Goal: Check status: Check status

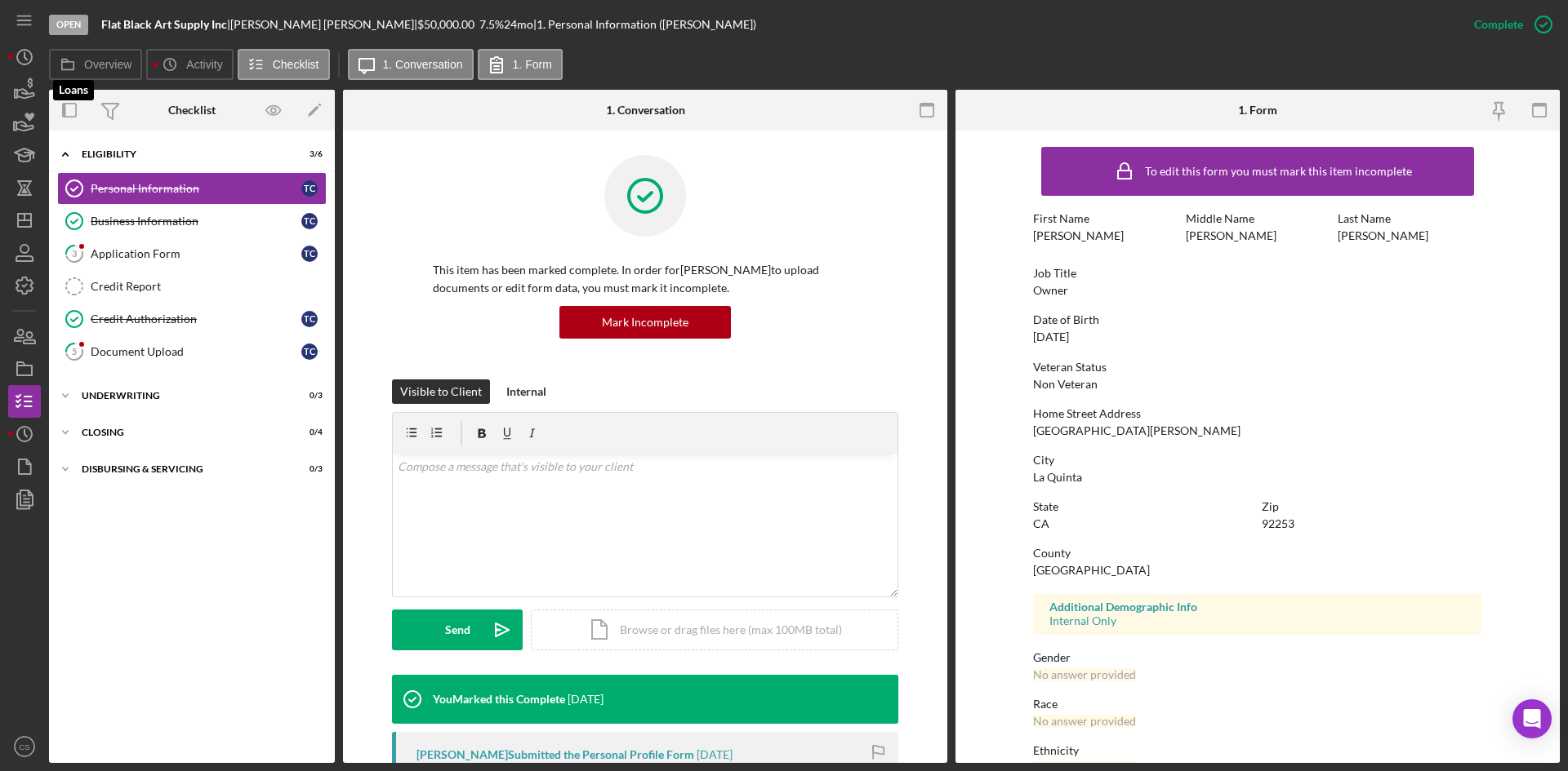
drag, startPoint x: 29, startPoint y: 96, endPoint x: 49, endPoint y: 102, distance: 20.9
click at [29, 96] on icon "button" at bounding box center [24, 90] width 41 height 41
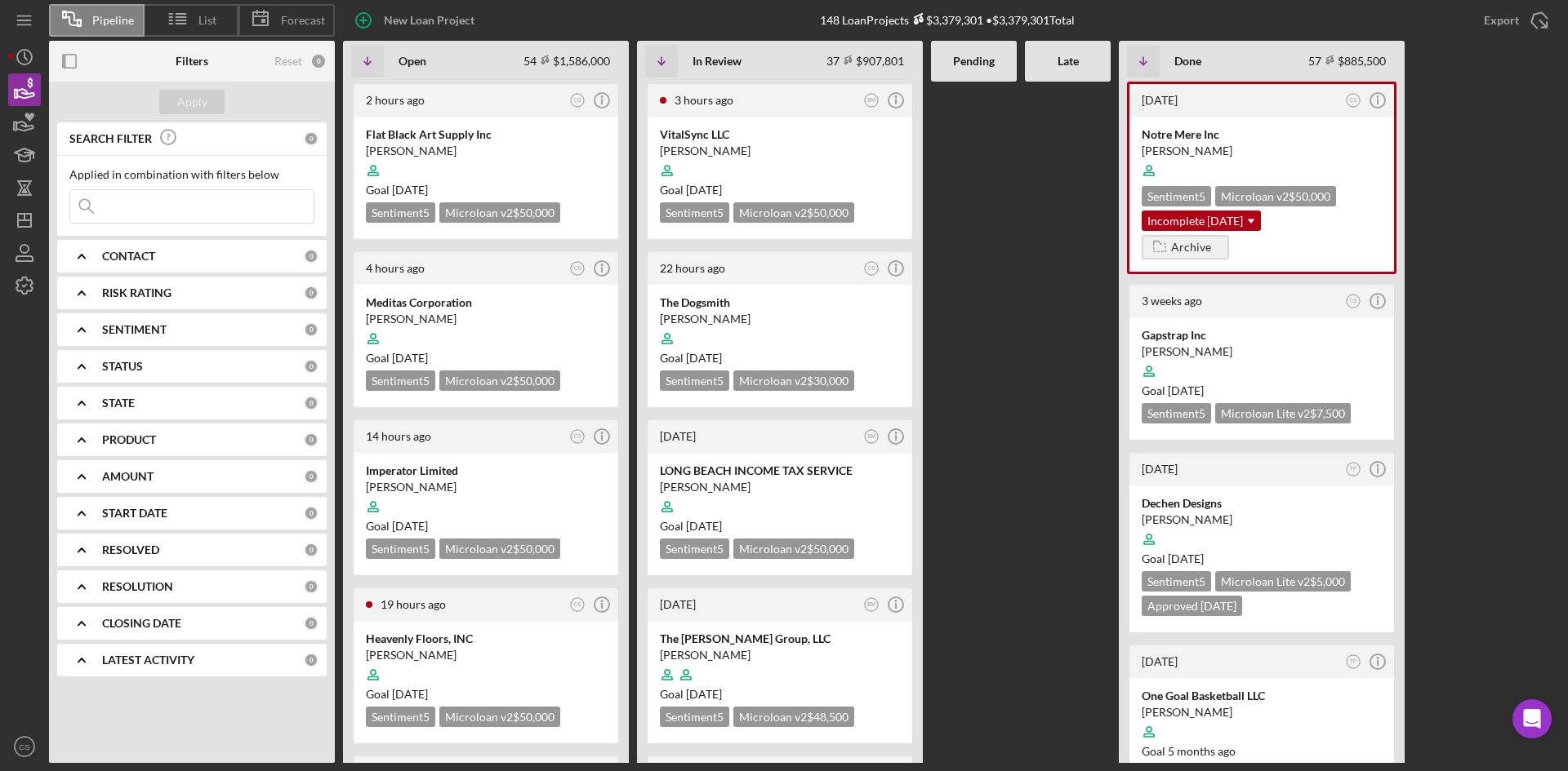
click at [176, 206] on input at bounding box center [192, 207] width 244 height 33
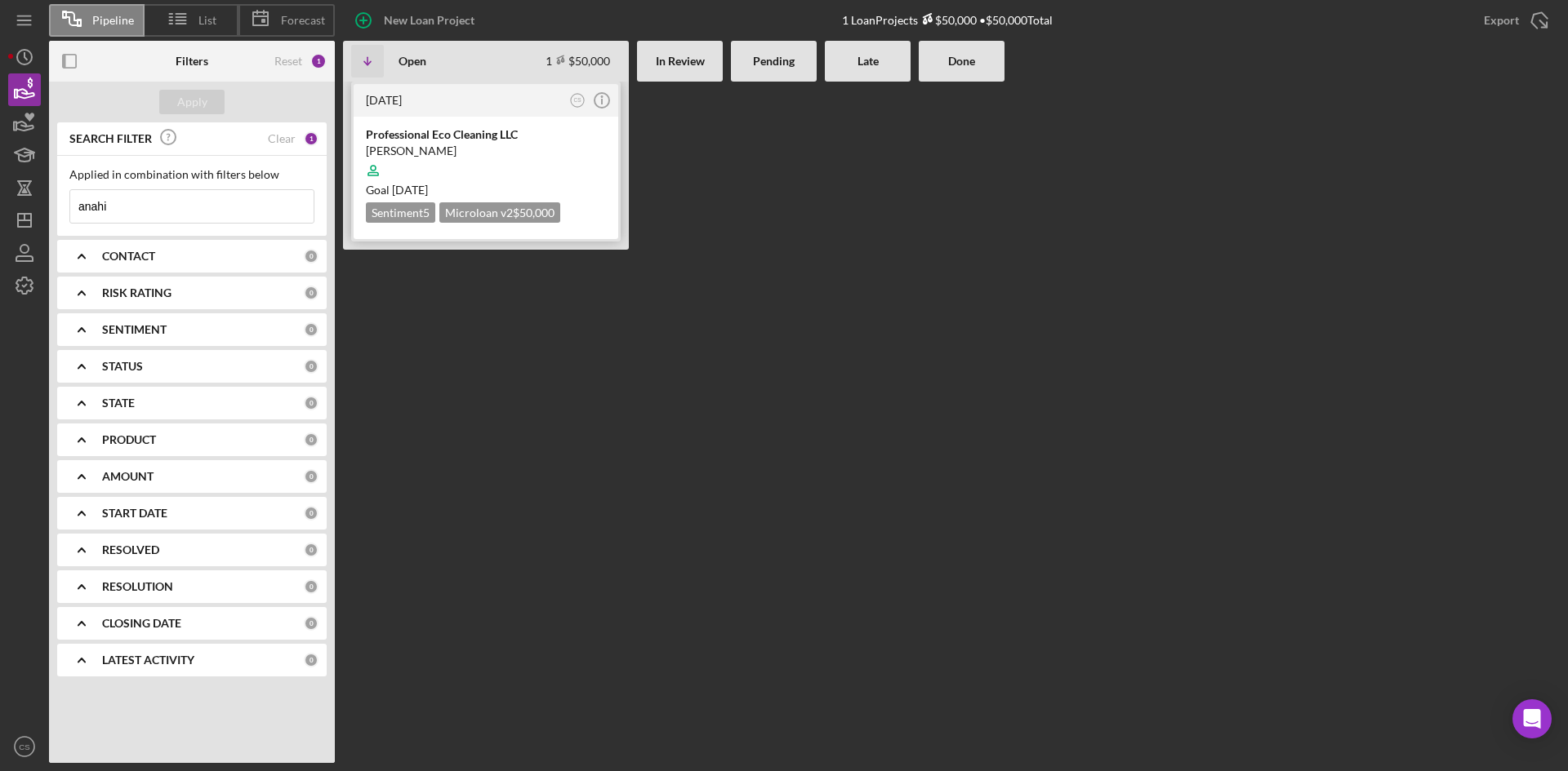
type input "anahi"
click at [428, 168] on div at bounding box center [486, 170] width 240 height 31
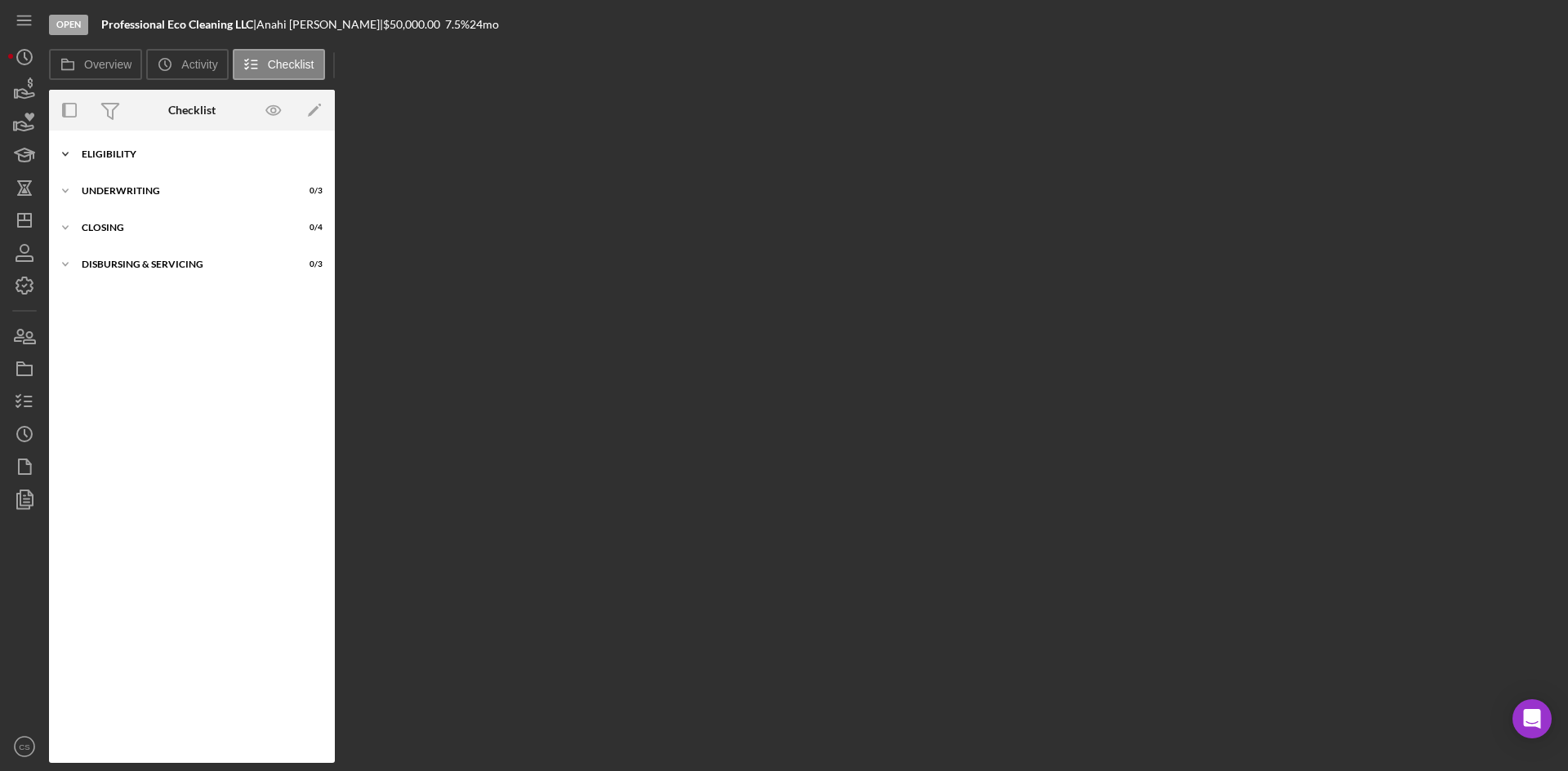
click at [157, 162] on div "Icon/Expander Eligibility 3 / 6" at bounding box center [191, 155] width 286 height 33
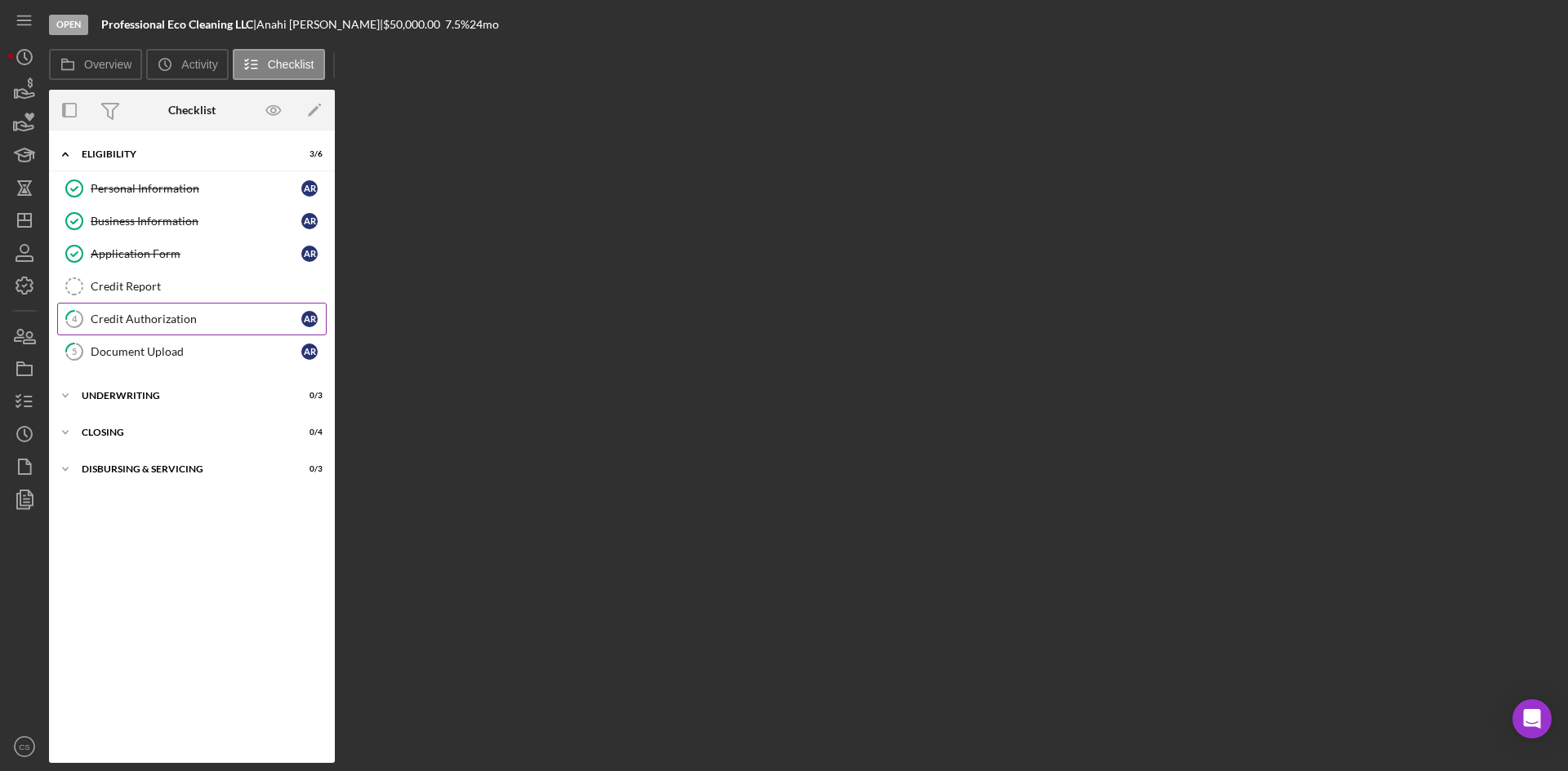
click at [173, 334] on link "4 Credit Authorization A R" at bounding box center [192, 319] width 270 height 33
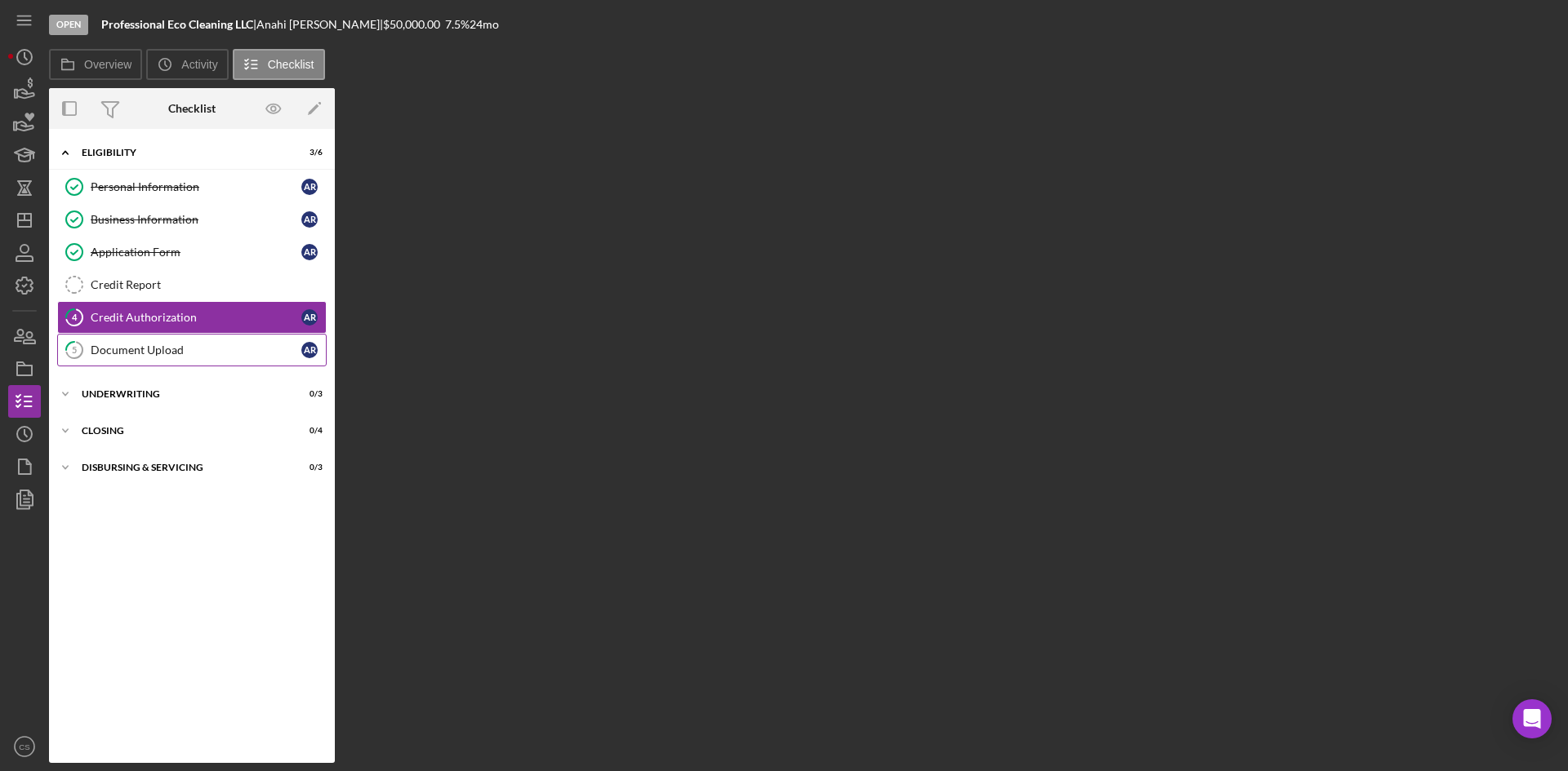
click at [165, 356] on div "Document Upload" at bounding box center [196, 349] width 210 height 13
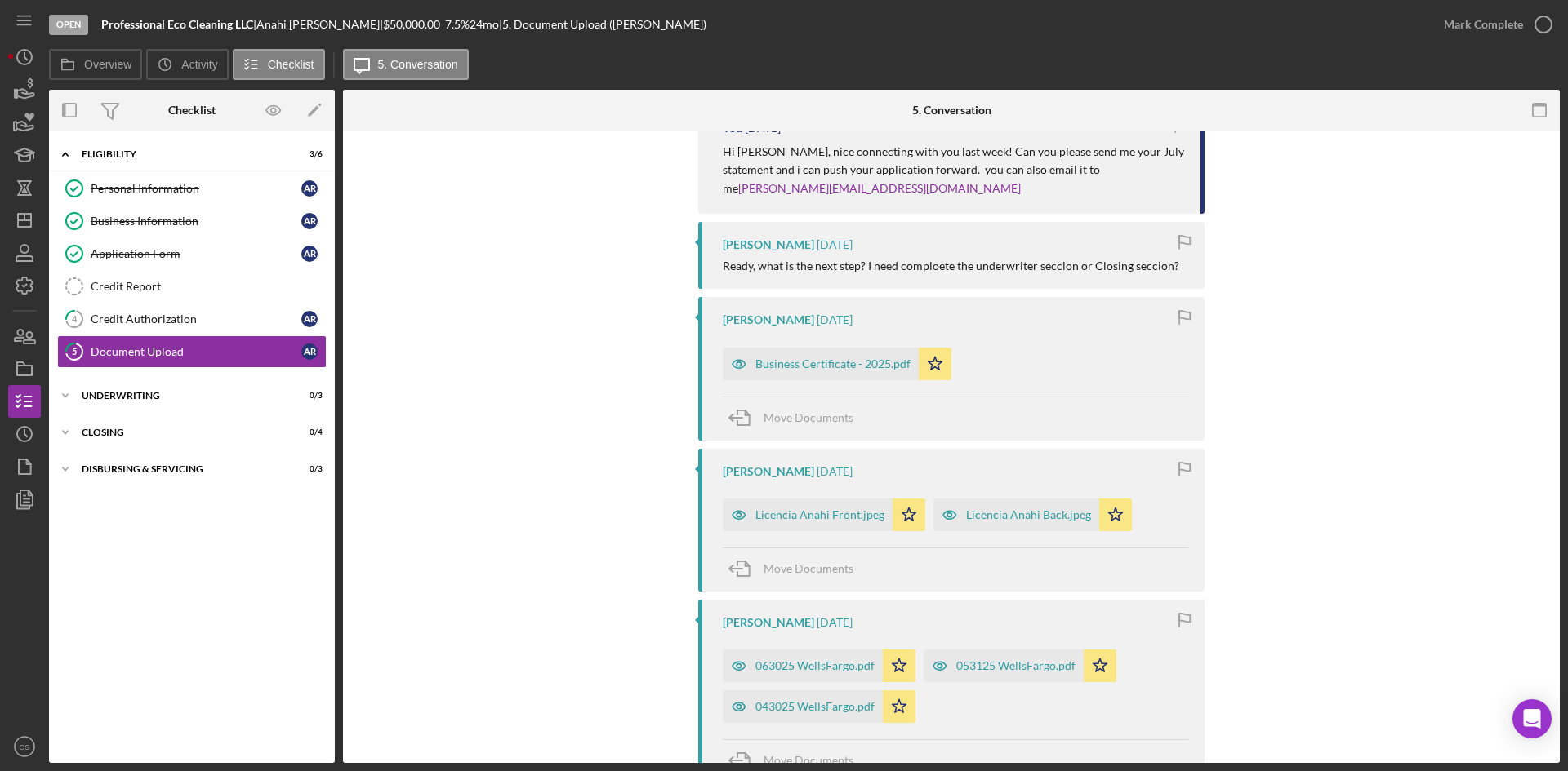
scroll to position [327, 0]
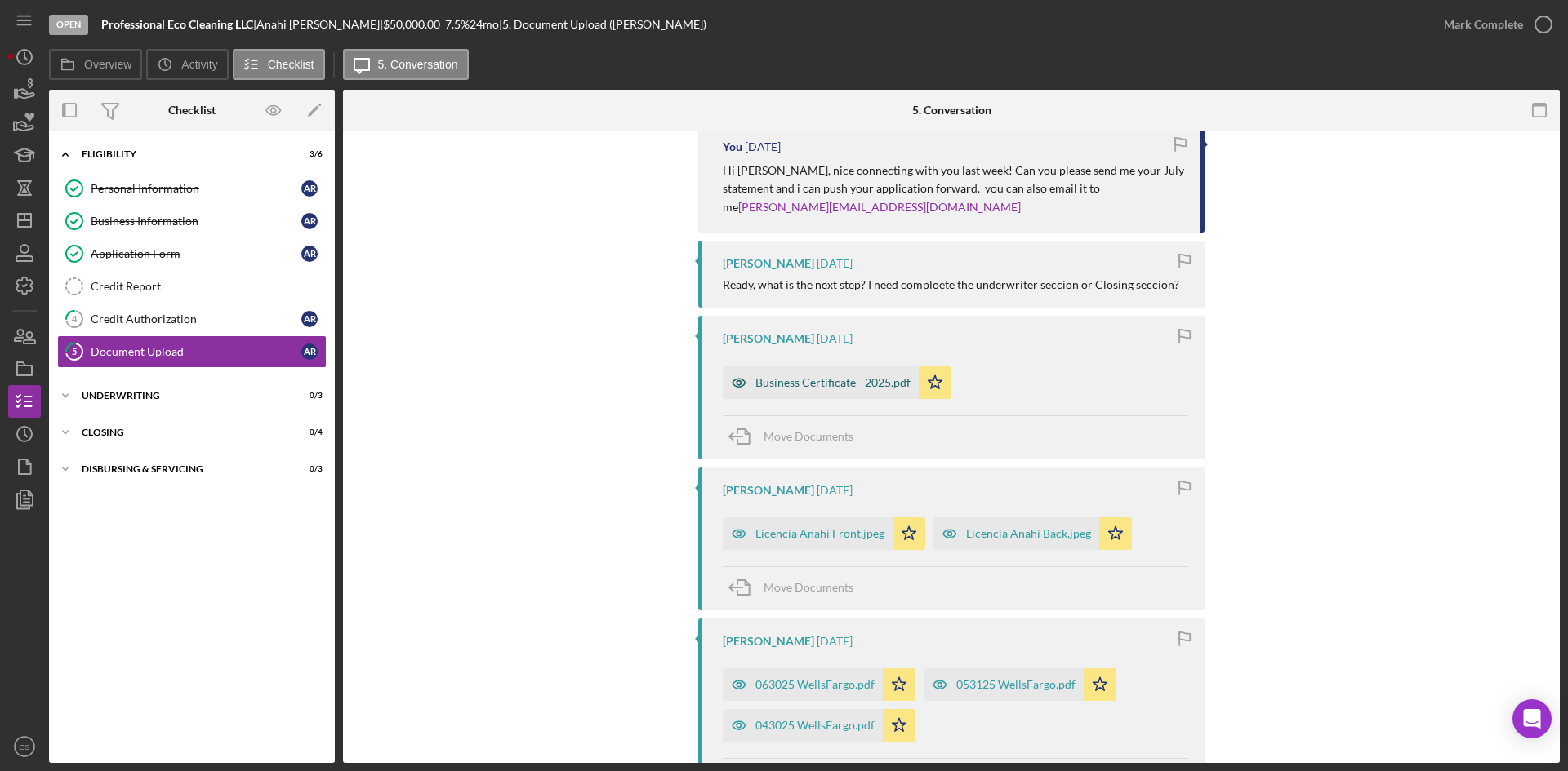
click at [848, 381] on div "Business Certificate - 2025.pdf" at bounding box center [833, 382] width 155 height 13
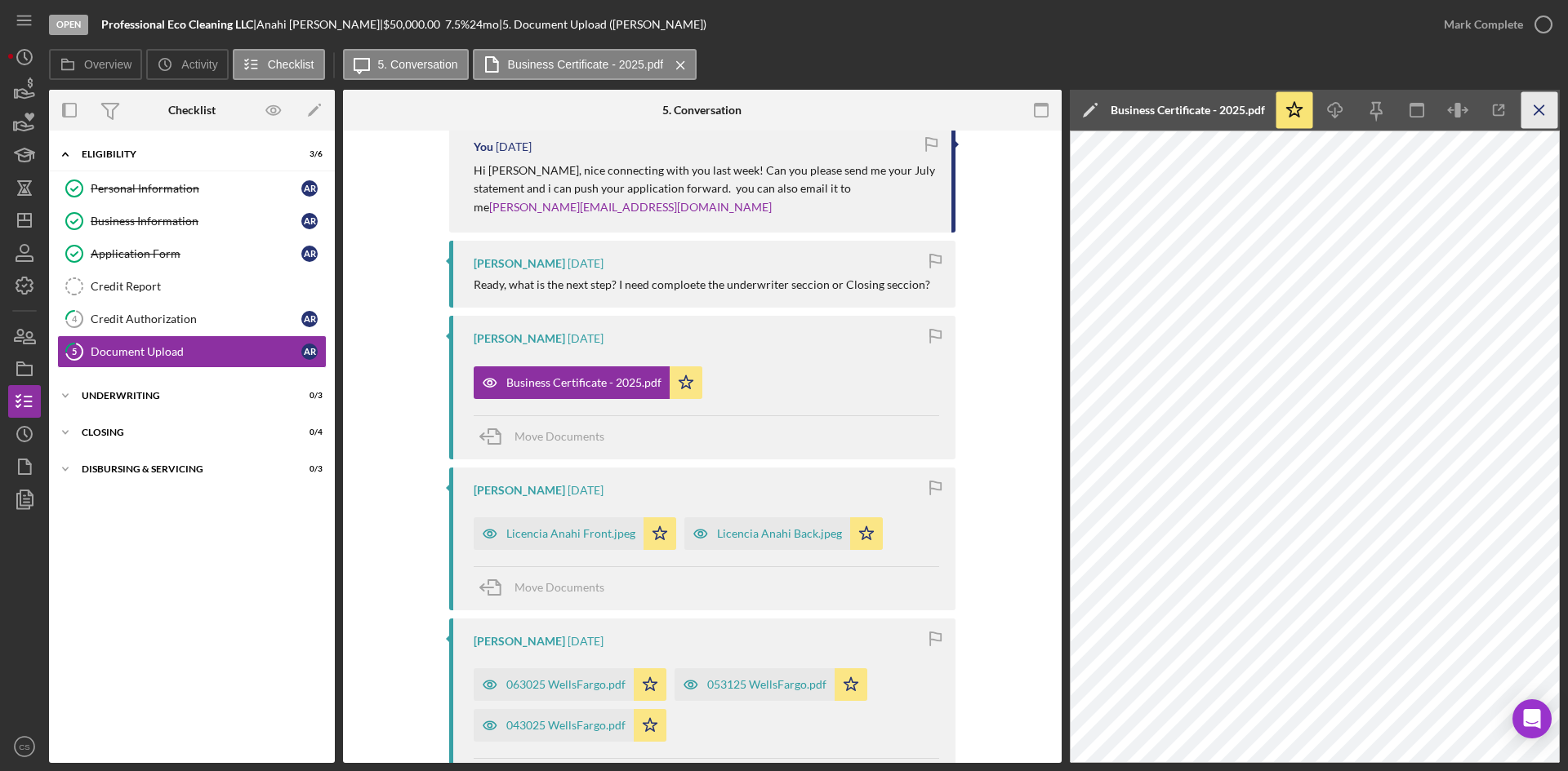
click at [1532, 116] on icon "Icon/Menu Close" at bounding box center [1540, 110] width 37 height 37
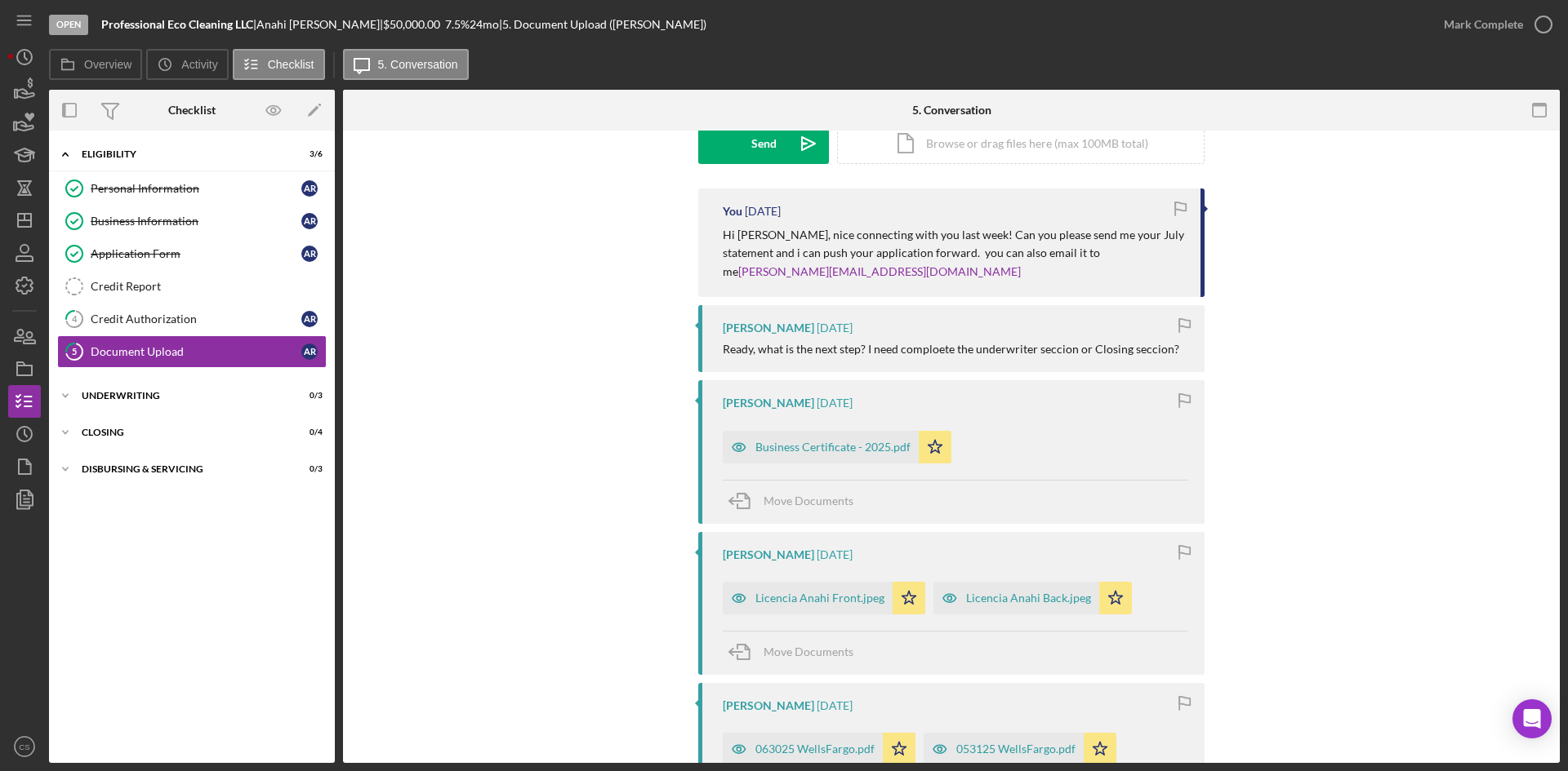
scroll to position [245, 0]
